Goal: Task Accomplishment & Management: Complete application form

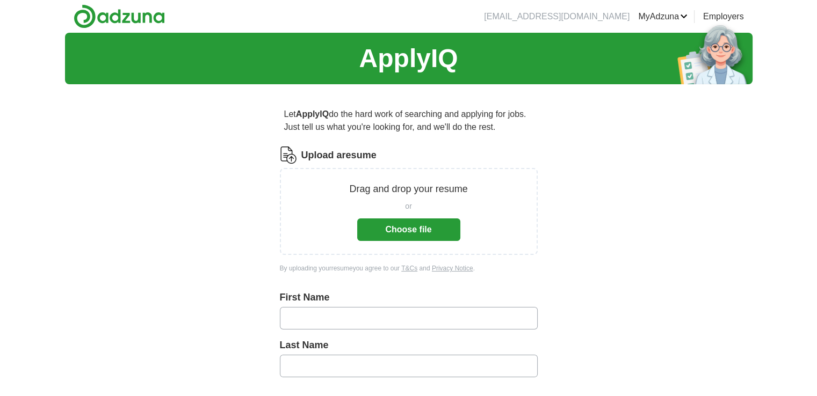
click at [377, 236] on button "Choose file" at bounding box center [408, 230] width 103 height 23
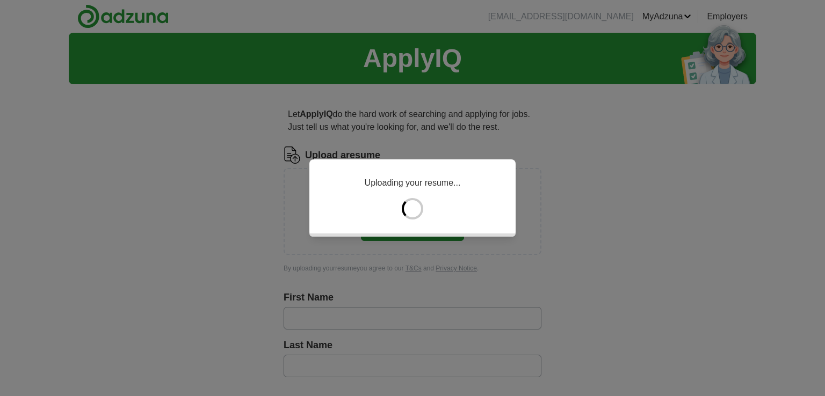
click at [323, 194] on div "Uploading your resume..." at bounding box center [412, 198] width 206 height 77
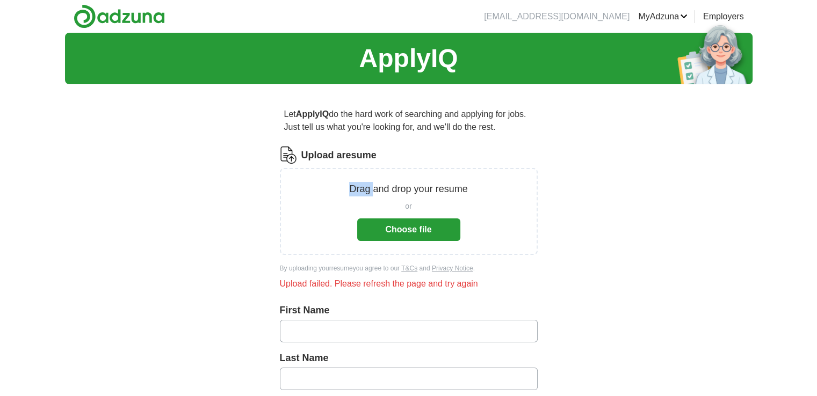
click at [323, 194] on div "Drag and drop your resume or Choose file" at bounding box center [409, 211] width 230 height 59
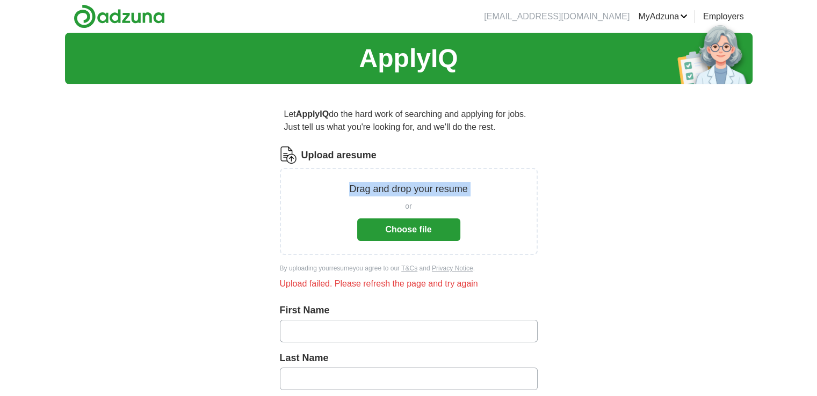
click at [323, 194] on div "Drag and drop your resume or Choose file" at bounding box center [409, 211] width 230 height 59
click at [398, 227] on button "Choose file" at bounding box center [408, 230] width 103 height 23
click at [382, 191] on p "Drag and drop your resume" at bounding box center [408, 189] width 118 height 15
click at [402, 221] on button "Choose file" at bounding box center [408, 230] width 103 height 23
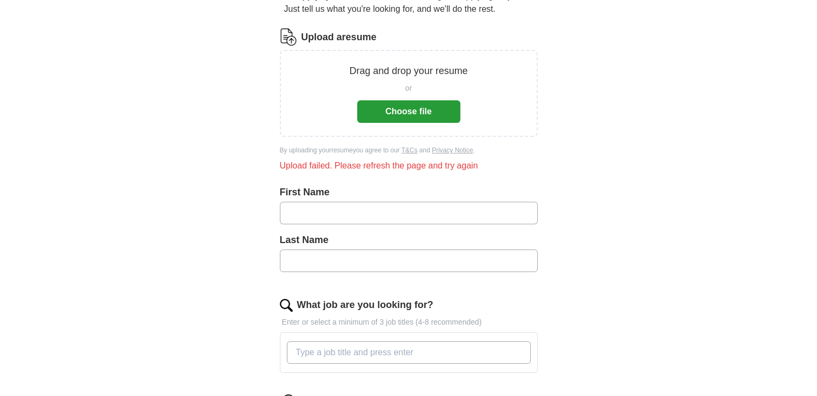
scroll to position [90, 0]
